Goal: Information Seeking & Learning: Learn about a topic

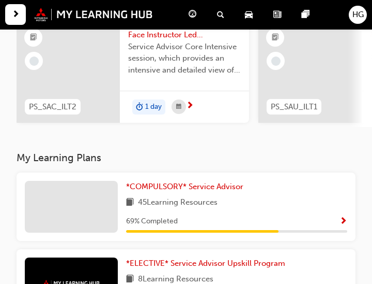
scroll to position [115, 0]
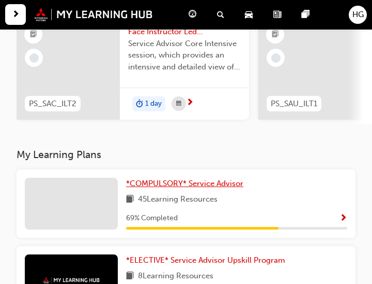
click at [162, 183] on span "*COMPULSORY* Service Advisor" at bounding box center [184, 182] width 117 height 9
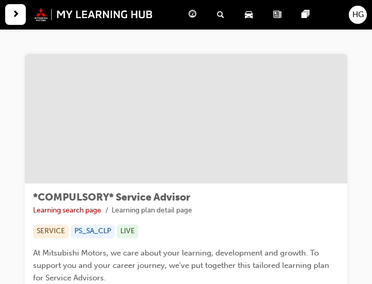
click at [19, 23] on div "button" at bounding box center [15, 14] width 21 height 21
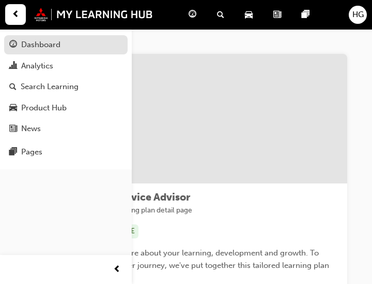
click at [51, 43] on div "Dashboard" at bounding box center [40, 45] width 39 height 12
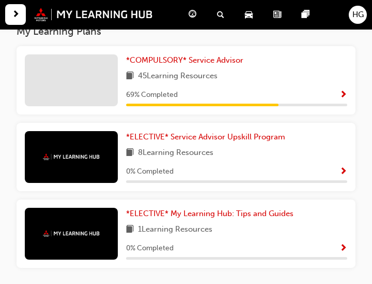
scroll to position [227, 0]
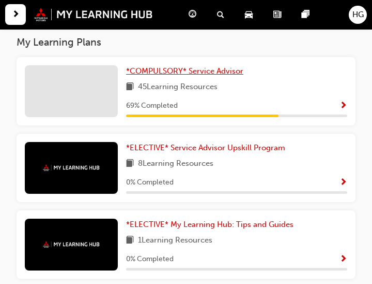
click at [213, 74] on span "*COMPULSORY* Service Advisor" at bounding box center [184, 70] width 117 height 9
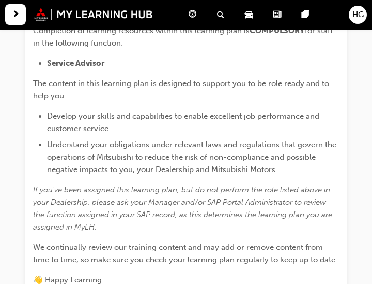
scroll to position [427, 0]
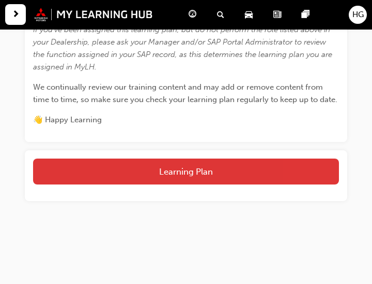
click at [192, 170] on button "Learning Plan" at bounding box center [186, 171] width 306 height 26
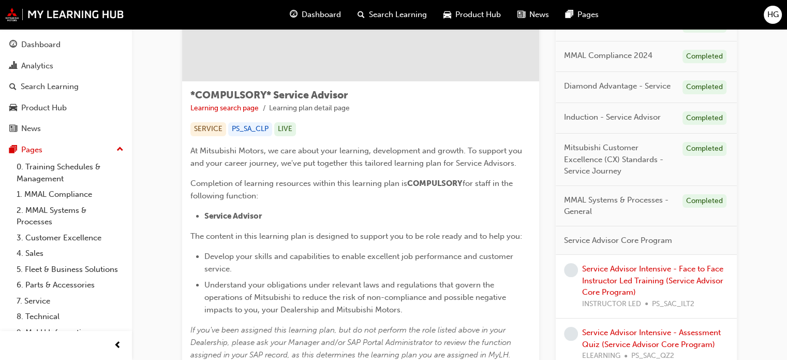
scroll to position [157, 0]
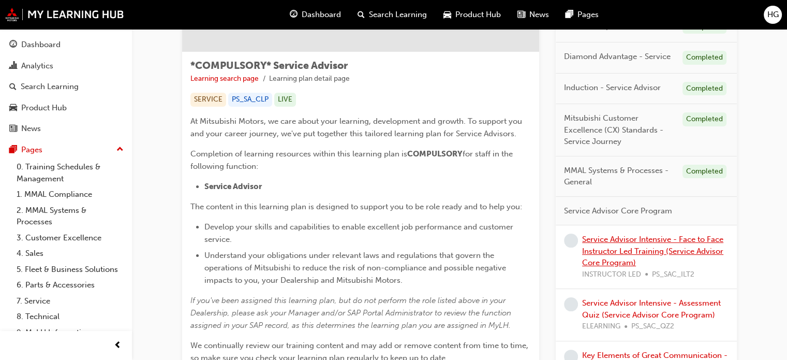
click at [372, 242] on link "Service Advisor Intensive - Face to Face Instructor Led Training (Service Advis…" at bounding box center [652, 250] width 141 height 33
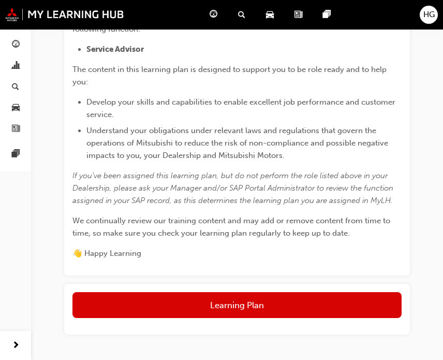
scroll to position [338, 0]
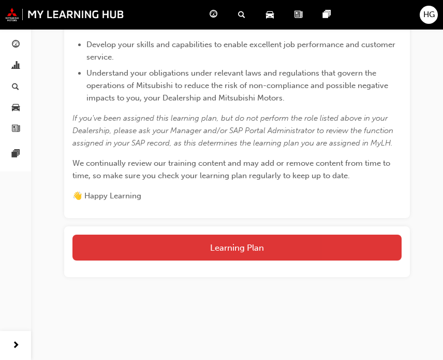
click at [275, 246] on button "Learning Plan" at bounding box center [236, 247] width 329 height 26
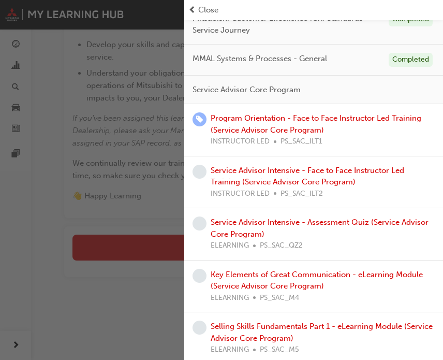
scroll to position [223, 0]
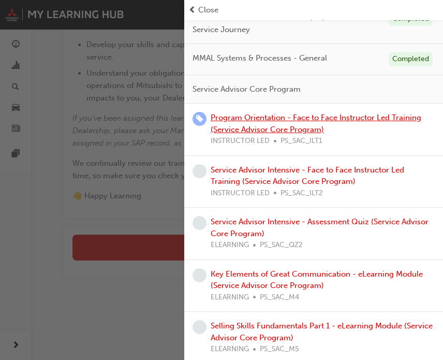
click at [296, 115] on link "Program Orientation - Face to Face Instructor Led Training (Service Advisor Cor…" at bounding box center [316, 123] width 211 height 21
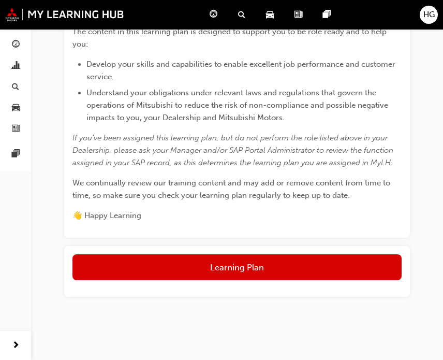
scroll to position [338, 0]
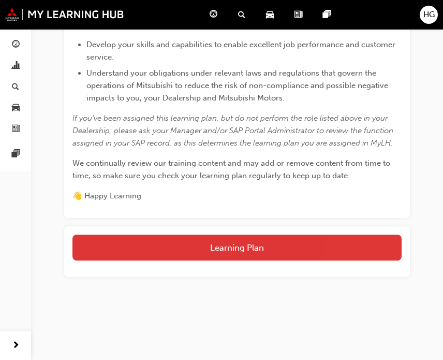
click at [247, 242] on button "Learning Plan" at bounding box center [236, 247] width 329 height 26
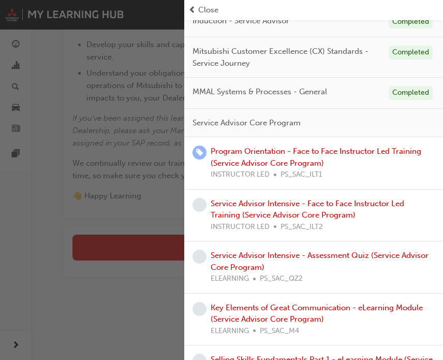
scroll to position [190, 0]
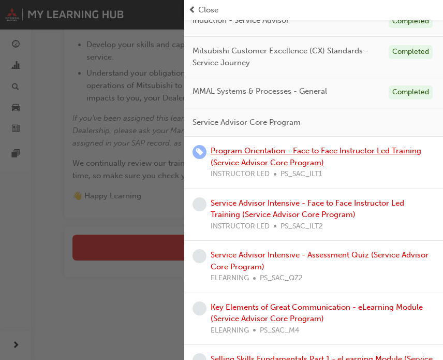
click at [318, 151] on link "Program Orientation - Face to Face Instructor Led Training (Service Advisor Cor…" at bounding box center [316, 156] width 211 height 21
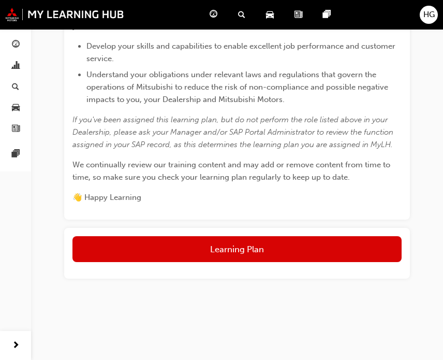
scroll to position [338, 0]
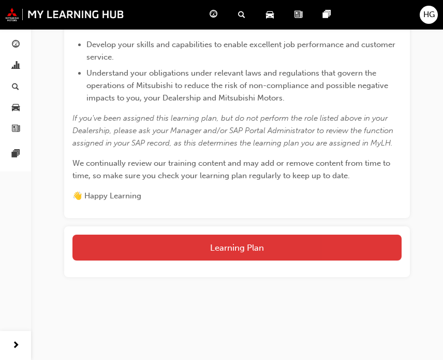
click at [180, 240] on button "Learning Plan" at bounding box center [236, 247] width 329 height 26
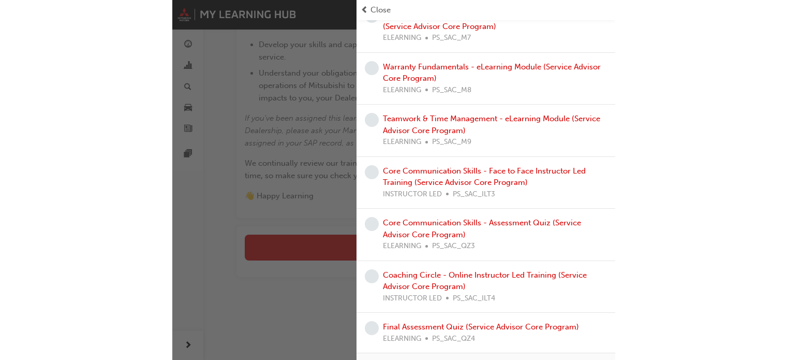
scroll to position [643, 0]
